Goal: Check status: Check status

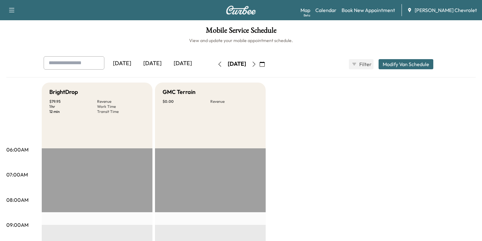
click at [265, 63] on icon "button" at bounding box center [262, 64] width 5 height 5
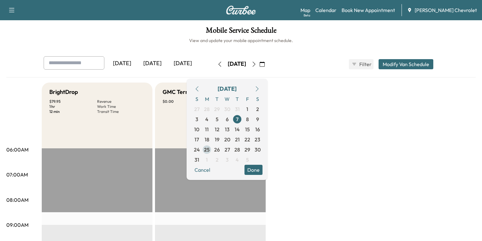
click at [210, 152] on span "25" at bounding box center [207, 150] width 6 height 8
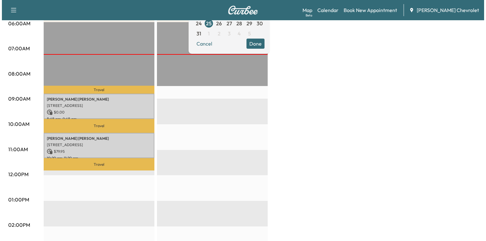
scroll to position [127, 0]
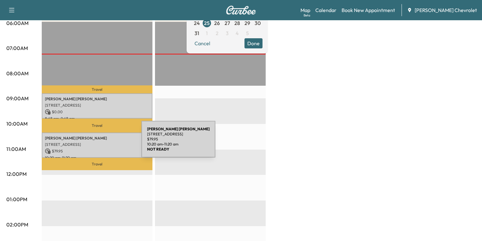
click at [94, 143] on p "[STREET_ADDRESS]" at bounding box center [97, 144] width 104 height 5
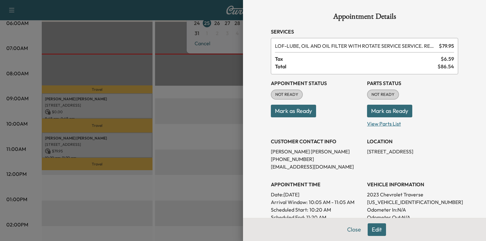
click at [375, 124] on p "View Parts List" at bounding box center [412, 122] width 91 height 10
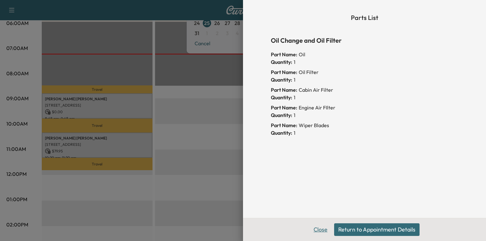
click at [323, 230] on button "Close" at bounding box center [320, 229] width 22 height 13
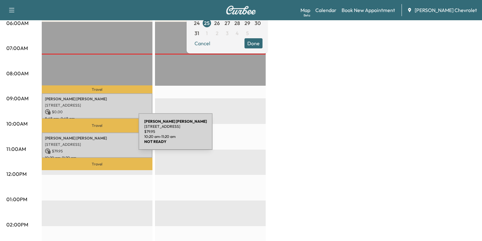
click at [91, 136] on p "[PERSON_NAME]" at bounding box center [97, 138] width 104 height 5
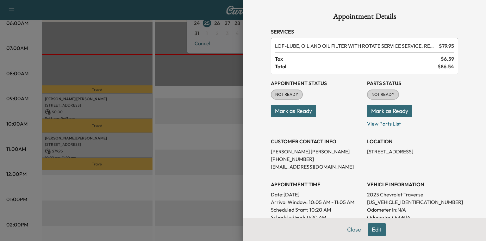
click at [386, 112] on button "Mark as Ready" at bounding box center [389, 111] width 45 height 13
click at [210, 116] on div at bounding box center [243, 120] width 486 height 241
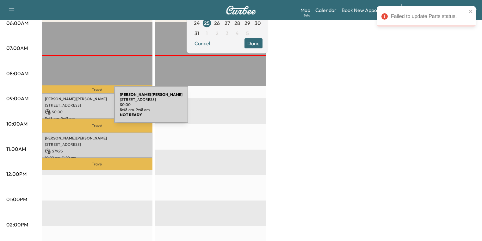
click at [67, 109] on p "$ 0.00" at bounding box center [97, 112] width 104 height 6
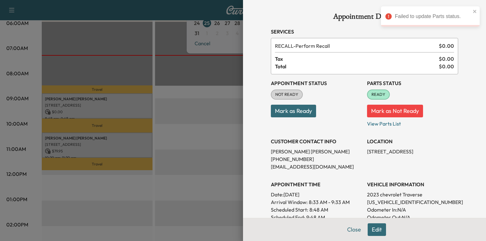
click at [115, 109] on div at bounding box center [243, 120] width 486 height 241
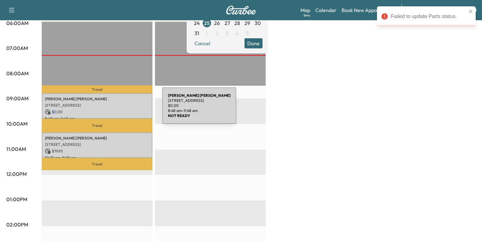
click at [115, 109] on p "$ 0.00" at bounding box center [97, 112] width 104 height 6
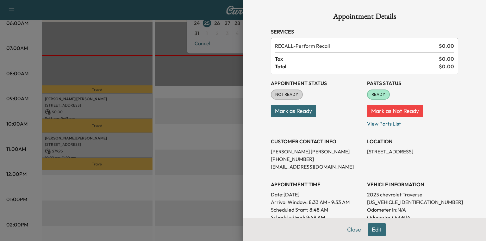
click at [132, 135] on div at bounding box center [243, 120] width 486 height 241
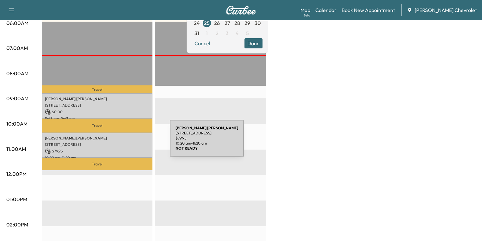
click at [122, 142] on p "[STREET_ADDRESS]" at bounding box center [97, 144] width 104 height 5
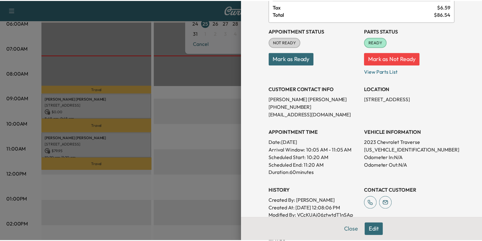
scroll to position [0, 0]
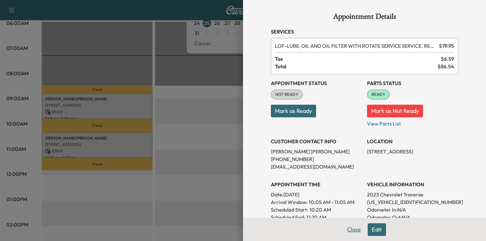
click at [350, 228] on button "Close" at bounding box center [354, 229] width 22 height 13
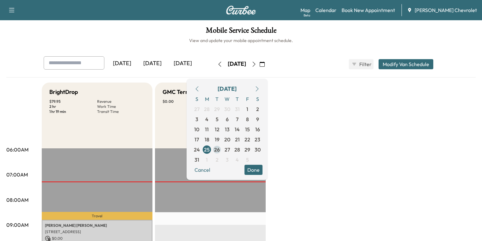
click at [222, 148] on span "26" at bounding box center [217, 150] width 10 height 10
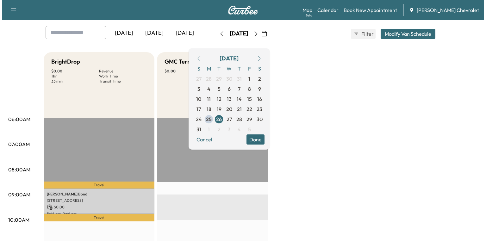
scroll to position [127, 0]
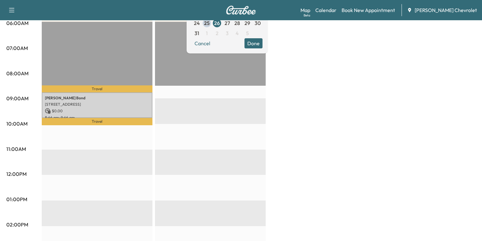
click at [86, 119] on p "Travel" at bounding box center [97, 121] width 111 height 7
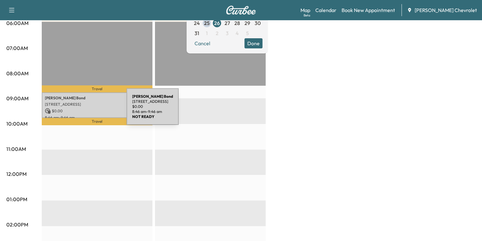
click at [79, 110] on p "$ 0.00" at bounding box center [97, 111] width 104 height 6
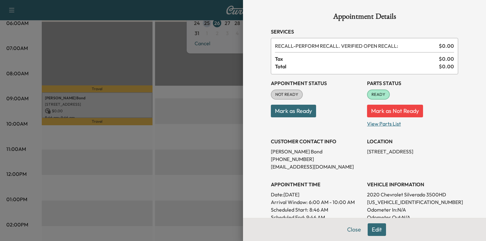
click at [381, 124] on p "View Parts List" at bounding box center [412, 122] width 91 height 10
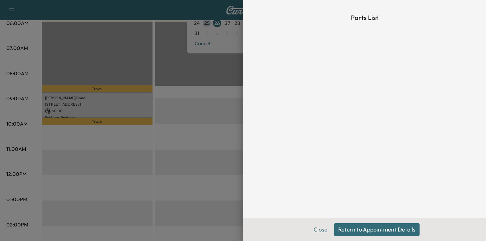
click at [324, 229] on button "Close" at bounding box center [320, 229] width 22 height 13
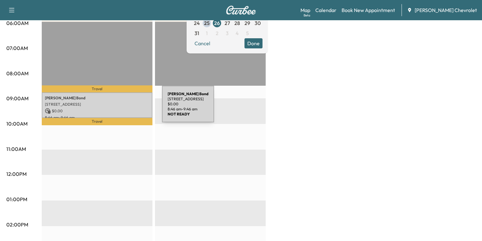
click at [114, 108] on p "$ 0.00" at bounding box center [97, 111] width 104 height 6
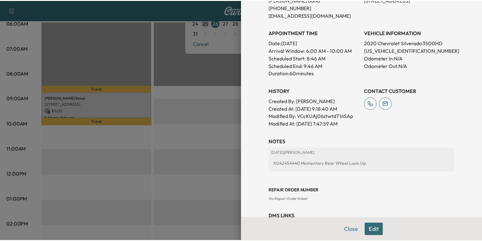
scroll to position [177, 0]
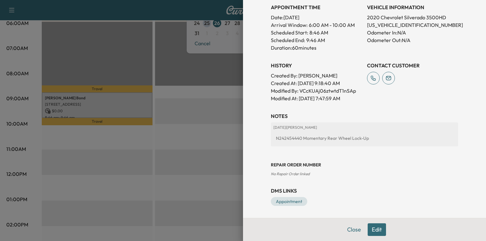
click at [351, 229] on button "Close" at bounding box center [354, 229] width 22 height 13
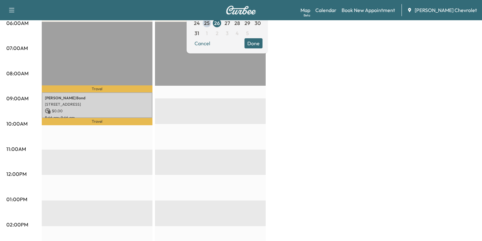
scroll to position [0, 0]
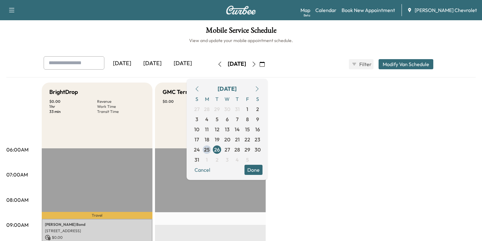
click at [262, 171] on button "Done" at bounding box center [253, 170] width 18 height 10
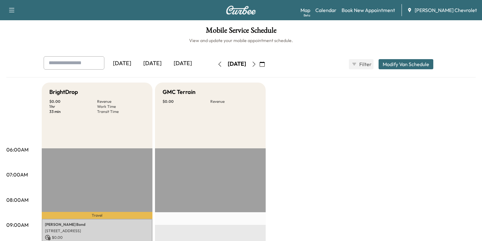
click at [256, 65] on icon "button" at bounding box center [253, 64] width 5 height 5
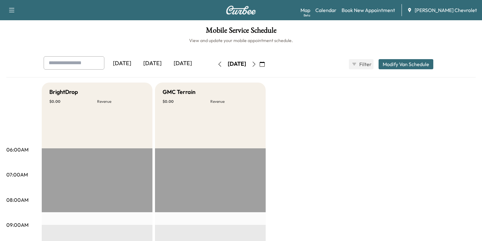
click at [256, 62] on icon "button" at bounding box center [253, 64] width 5 height 5
click at [256, 65] on icon "button" at bounding box center [254, 64] width 3 height 5
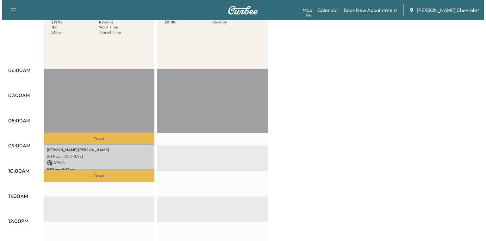
scroll to position [127, 0]
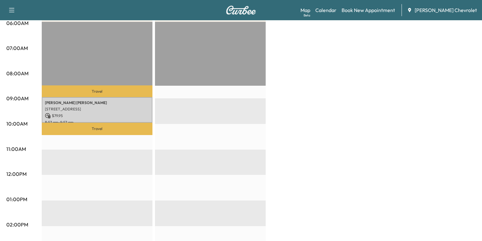
click at [94, 108] on p "[STREET_ADDRESS]" at bounding box center [97, 109] width 104 height 5
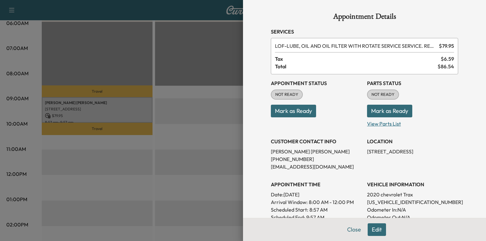
click at [378, 123] on p "View Parts List" at bounding box center [412, 122] width 91 height 10
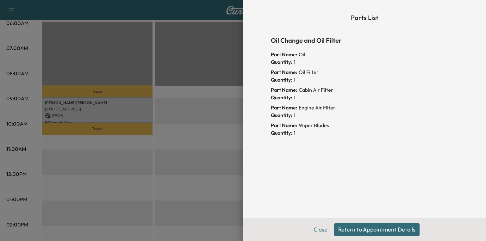
click at [376, 233] on button "Return to Appointment Details" at bounding box center [376, 229] width 85 height 13
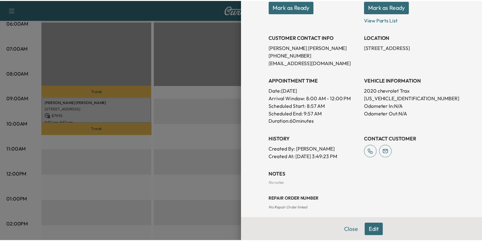
scroll to position [138, 0]
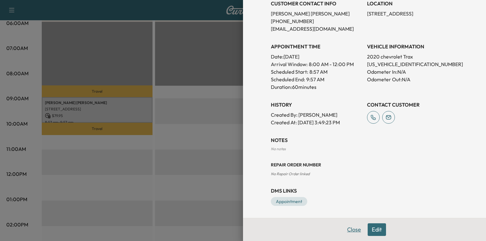
click at [349, 231] on button "Close" at bounding box center [354, 229] width 22 height 13
